Goal: Task Accomplishment & Management: Manage account settings

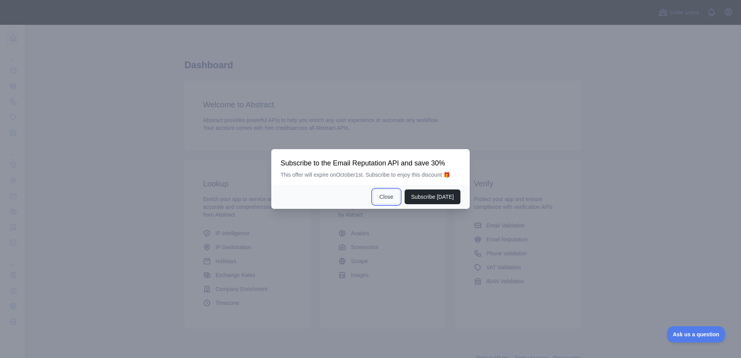
click at [390, 196] on button "Close" at bounding box center [386, 197] width 27 height 15
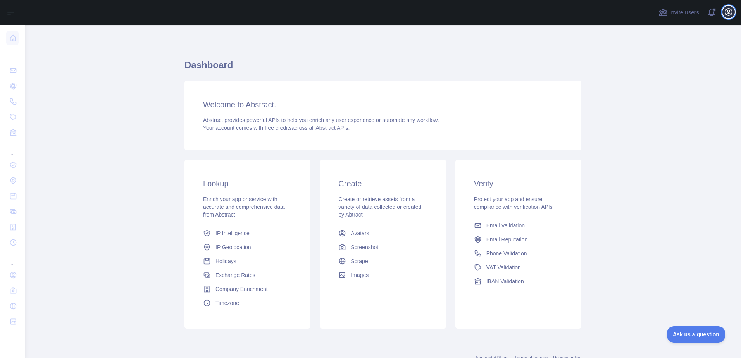
click at [732, 15] on icon "button" at bounding box center [729, 12] width 7 height 7
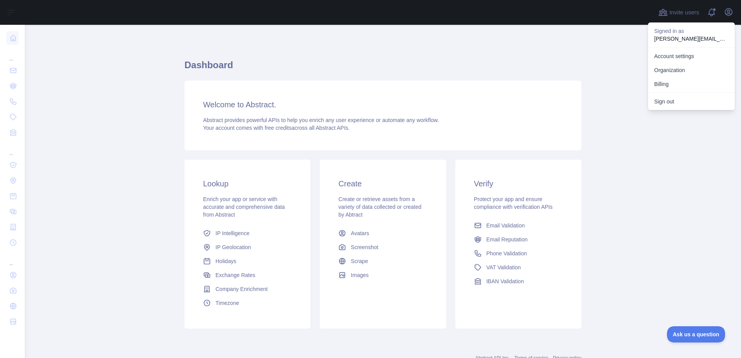
click at [581, 53] on main "Dashboard Welcome to Abstract. Abstract provides powerful APIs to help you enri…" at bounding box center [383, 191] width 717 height 333
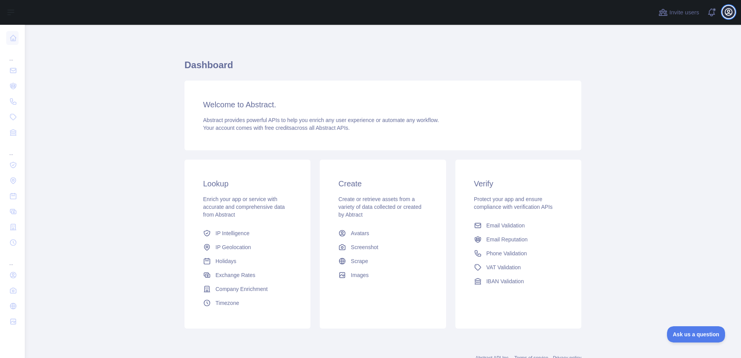
click at [733, 13] on icon "button" at bounding box center [728, 11] width 9 height 9
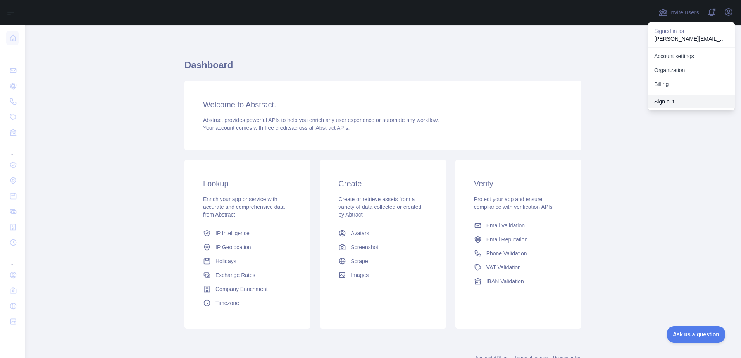
click at [660, 102] on button "Sign out" at bounding box center [691, 102] width 87 height 14
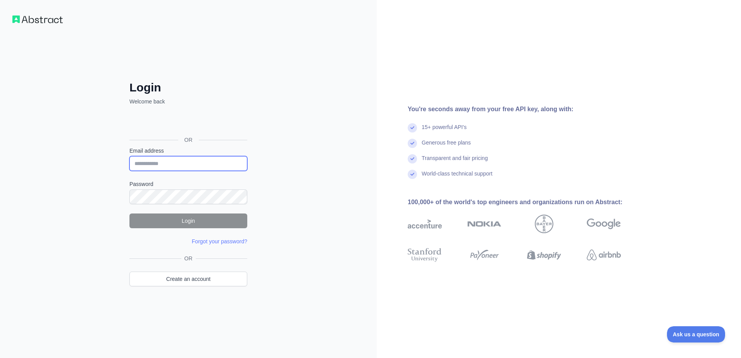
click at [174, 162] on input "Email address" at bounding box center [189, 163] width 118 height 15
type input "**********"
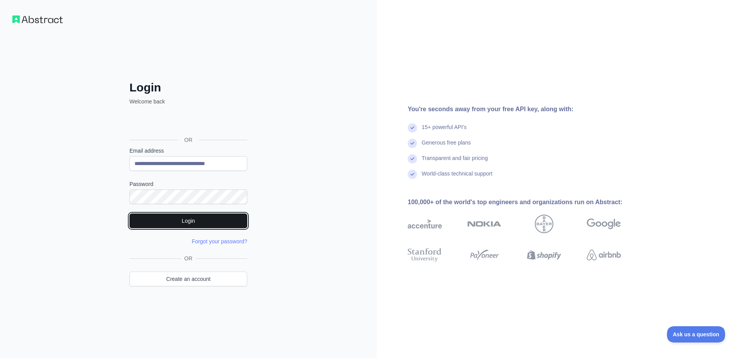
click at [189, 219] on button "Login" at bounding box center [189, 221] width 118 height 15
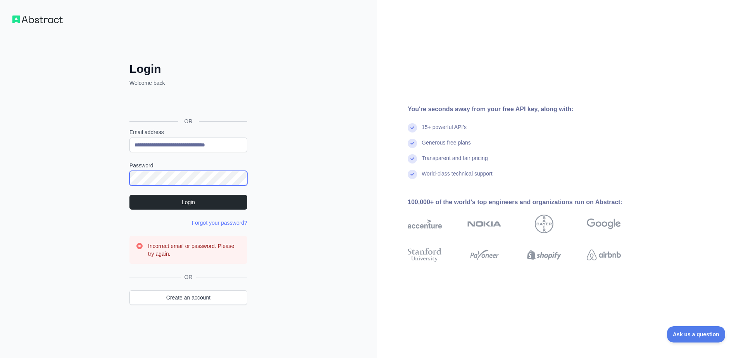
click at [116, 179] on div "**********" at bounding box center [188, 194] width 149 height 265
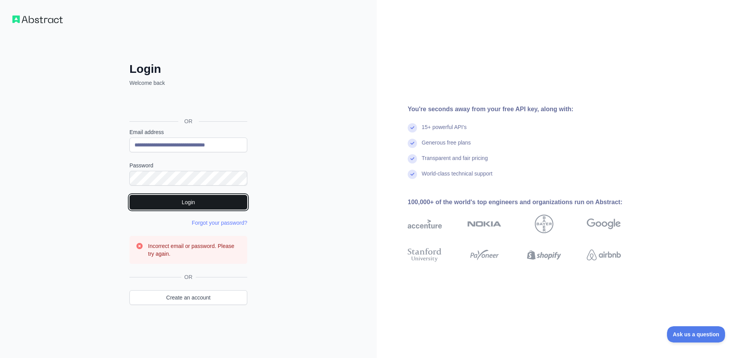
click at [202, 203] on button "Login" at bounding box center [189, 202] width 118 height 15
click at [211, 222] on link "Forgot your password?" at bounding box center [219, 223] width 55 height 6
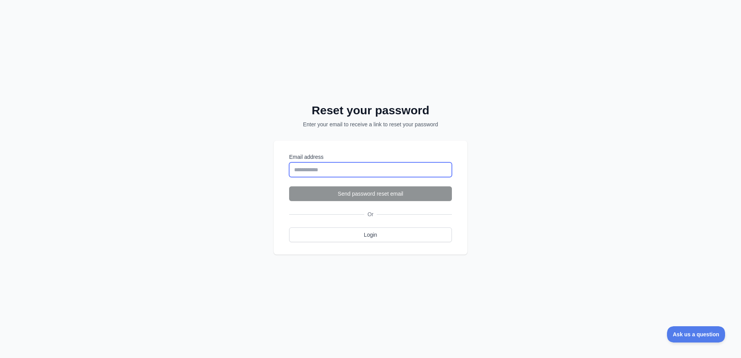
click at [318, 169] on input "Email address" at bounding box center [370, 169] width 163 height 15
type input "**********"
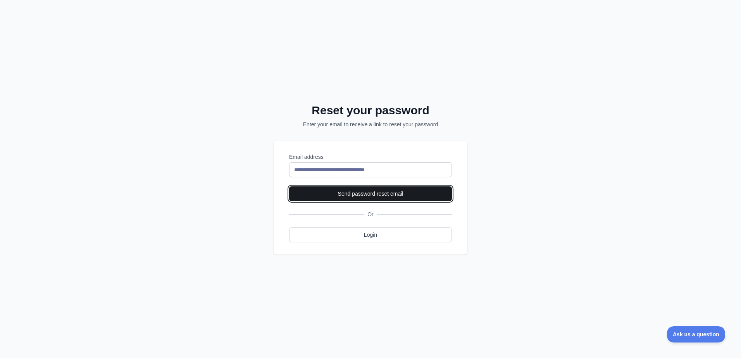
click at [374, 194] on button "Send password reset email" at bounding box center [370, 194] width 163 height 15
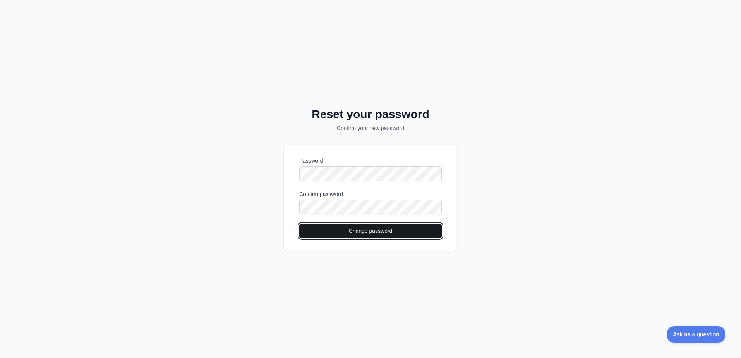
click at [378, 230] on button "Change password" at bounding box center [370, 231] width 143 height 15
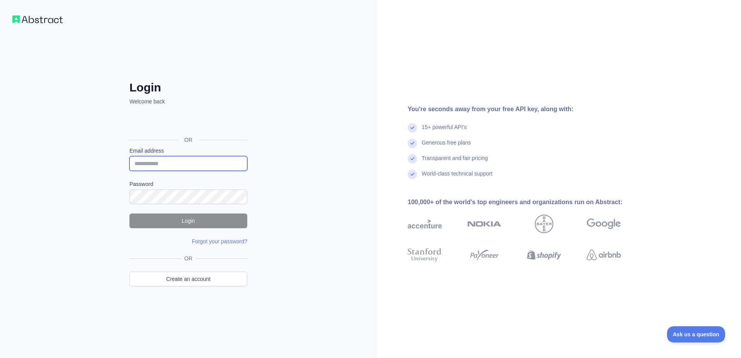
click at [165, 162] on input "Email address" at bounding box center [189, 163] width 118 height 15
type input "**********"
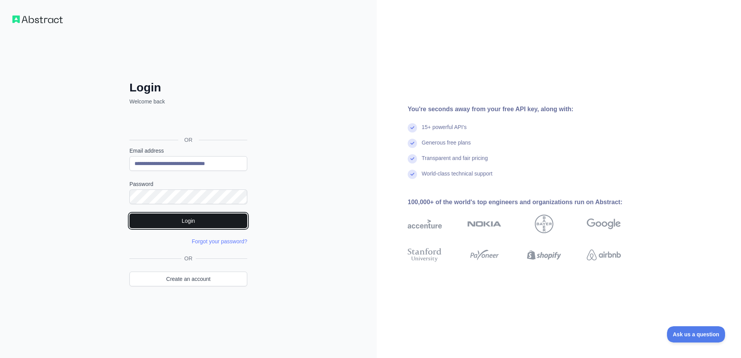
click at [186, 221] on button "Login" at bounding box center [189, 221] width 118 height 15
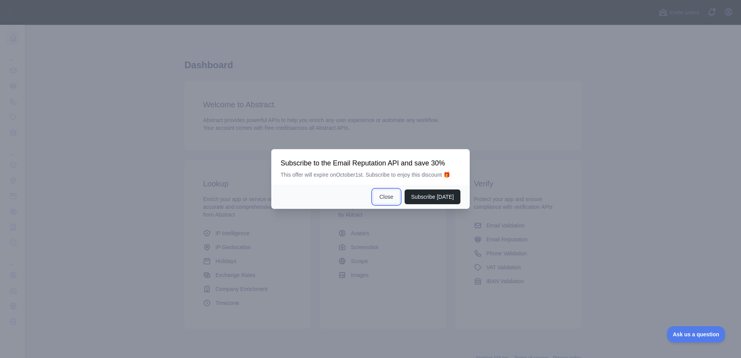
click at [392, 197] on button "Close" at bounding box center [386, 197] width 27 height 15
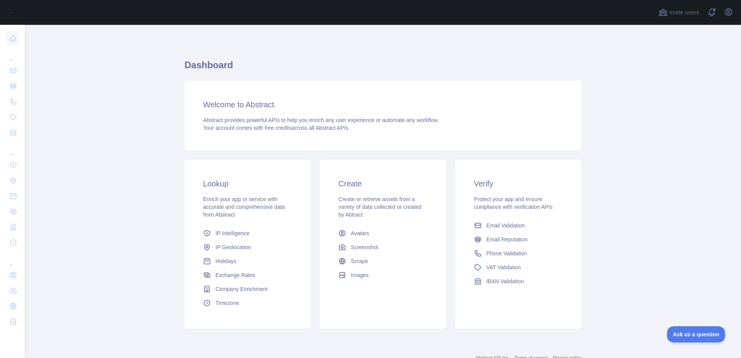
click at [738, 11] on div "Invite users View notifications Open user menu" at bounding box center [383, 12] width 717 height 25
click at [730, 10] on icon "button" at bounding box center [729, 12] width 7 height 7
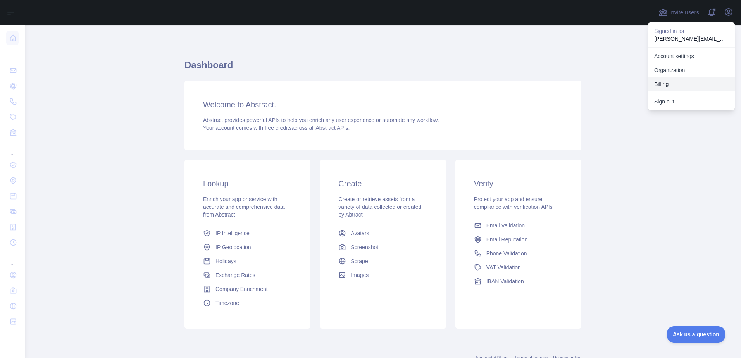
click at [665, 81] on button "Billing" at bounding box center [691, 84] width 87 height 14
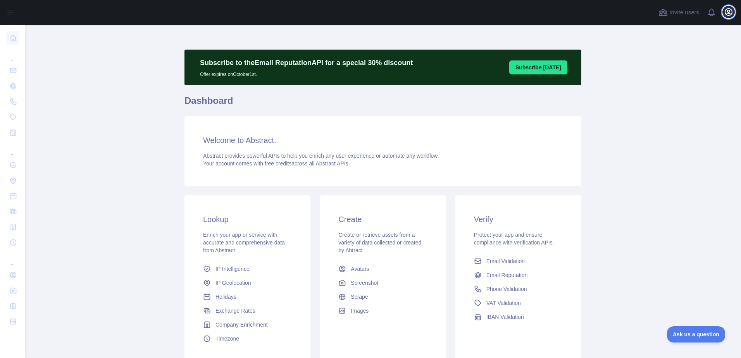
click at [729, 13] on icon "button" at bounding box center [728, 11] width 9 height 9
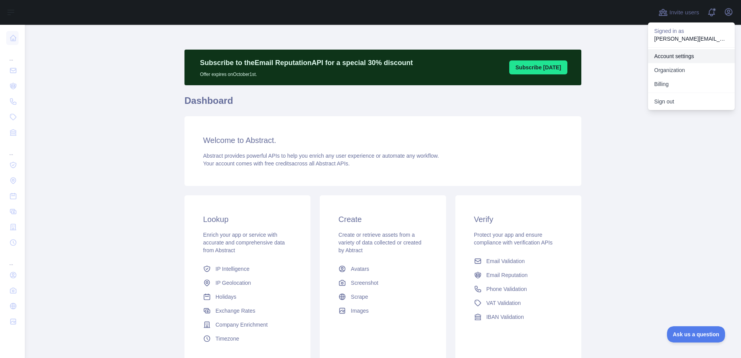
click at [672, 56] on link "Account settings" at bounding box center [691, 56] width 87 height 14
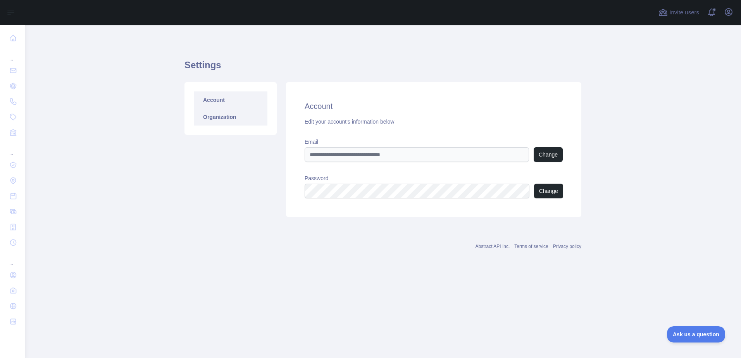
click at [214, 114] on link "Organization" at bounding box center [231, 117] width 74 height 17
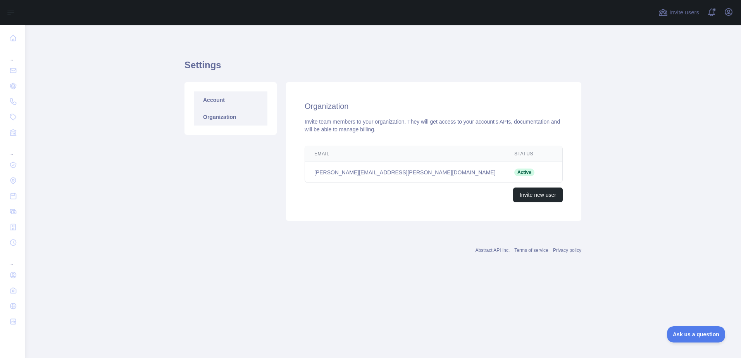
click at [214, 101] on link "Account" at bounding box center [231, 100] width 74 height 17
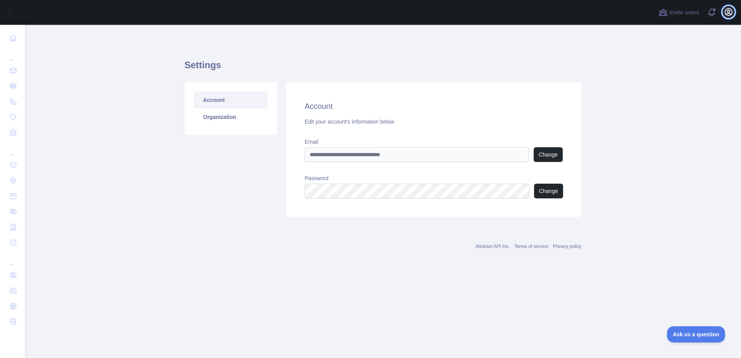
click at [727, 15] on icon "button" at bounding box center [729, 12] width 7 height 7
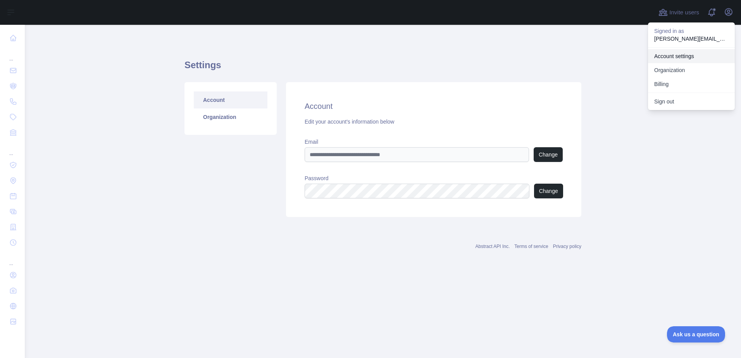
click at [675, 54] on link "Account settings" at bounding box center [691, 56] width 87 height 14
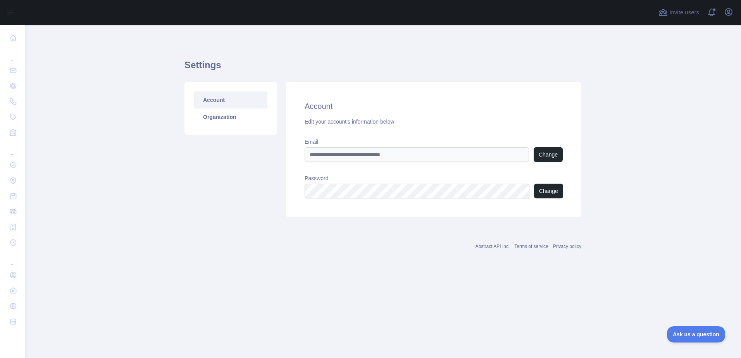
click at [45, 66] on main "Settings Account Organization Account Edit your account's information below Ema…" at bounding box center [383, 191] width 717 height 333
click at [219, 119] on link "Organization" at bounding box center [231, 117] width 74 height 17
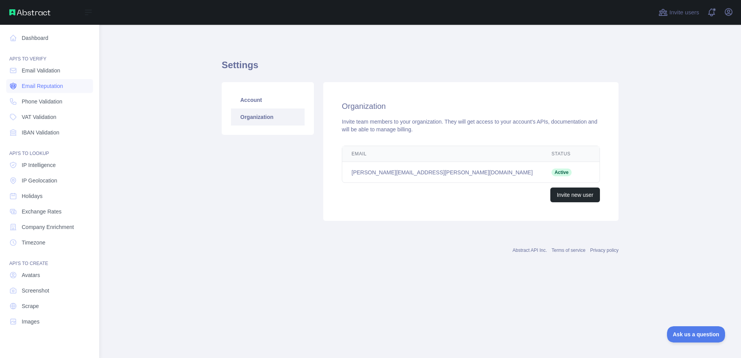
click at [40, 88] on span "Email Reputation" at bounding box center [42, 86] width 41 height 8
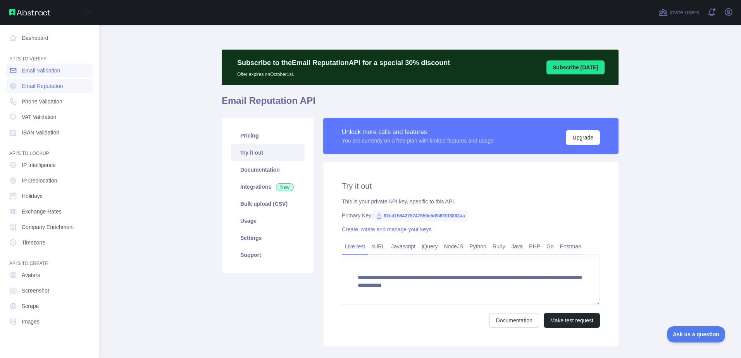
click at [48, 71] on span "Email Validation" at bounding box center [41, 71] width 38 height 8
click at [45, 102] on span "Phone Validation" at bounding box center [42, 102] width 41 height 8
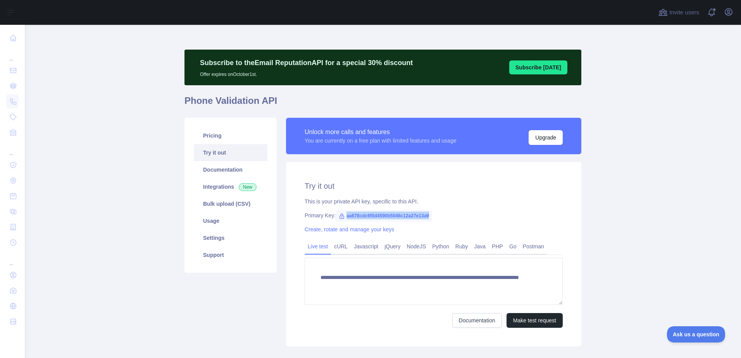
drag, startPoint x: 342, startPoint y: 216, endPoint x: 432, endPoint y: 214, distance: 89.2
click at [432, 214] on div "Primary Key: aa678cdc6f0d4590b5046c12a27e13a9" at bounding box center [434, 216] width 258 height 8
copy span "aa678cdc6f0d4590b5046c12a27e13a9"
type textarea "**********"
drag, startPoint x: 675, startPoint y: 123, endPoint x: 619, endPoint y: 119, distance: 55.6
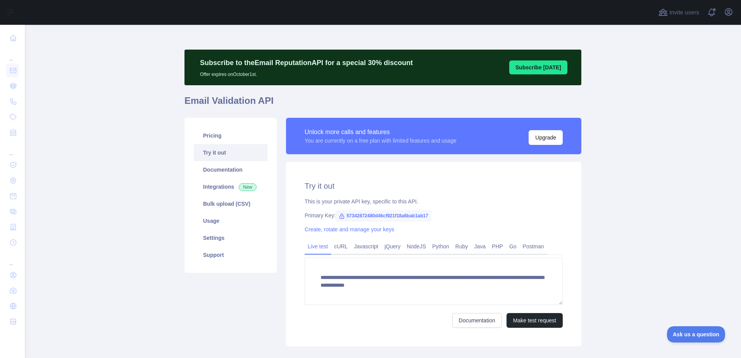
click at [672, 123] on main "**********" at bounding box center [383, 191] width 717 height 333
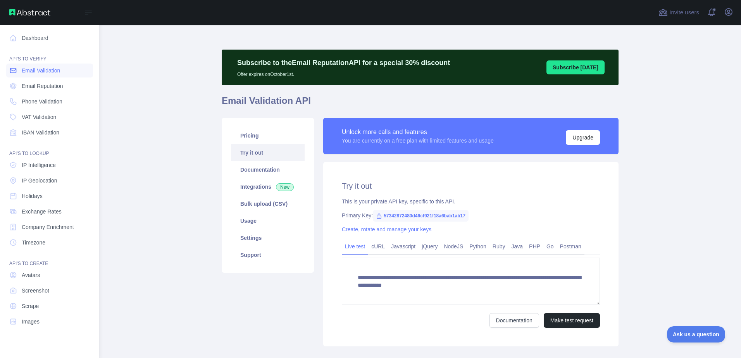
click at [43, 71] on span "Email Validation" at bounding box center [41, 71] width 38 height 8
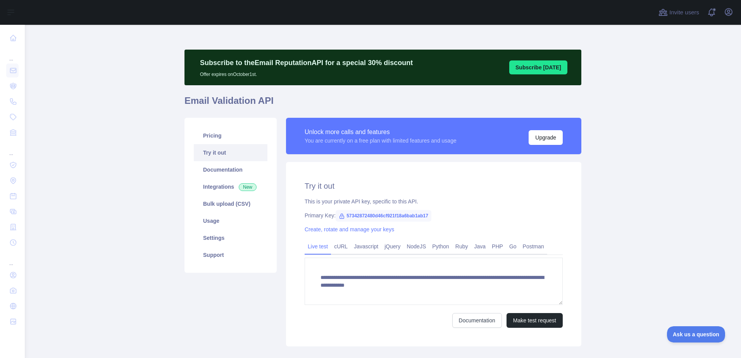
click at [342, 215] on span "57342872480d46cf921f18a6bab1ab17" at bounding box center [384, 216] width 96 height 12
drag, startPoint x: 342, startPoint y: 215, endPoint x: 420, endPoint y: 212, distance: 77.6
click at [420, 212] on span "57342872480d46cf921f18a6bab1ab17" at bounding box center [384, 216] width 96 height 12
drag, startPoint x: 420, startPoint y: 212, endPoint x: 414, endPoint y: 213, distance: 5.9
copy span "57342872480d46cf921f18a6bab1ab17"
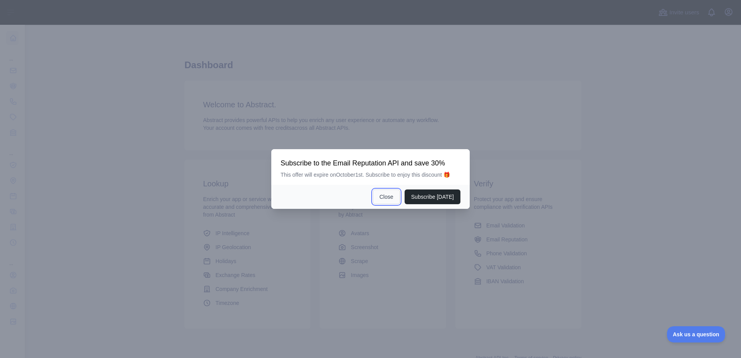
click at [387, 197] on button "Close" at bounding box center [386, 197] width 27 height 15
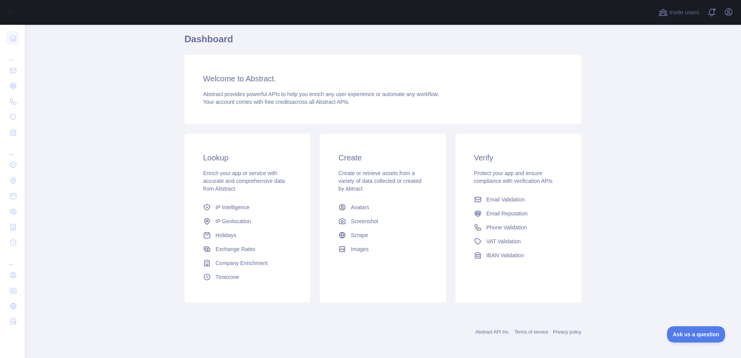
scroll to position [64, 0]
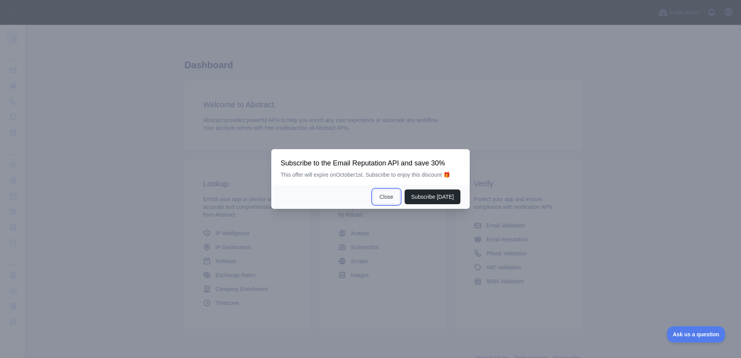
click at [389, 197] on button "Close" at bounding box center [386, 197] width 27 height 15
